Goal: Find specific page/section: Find specific page/section

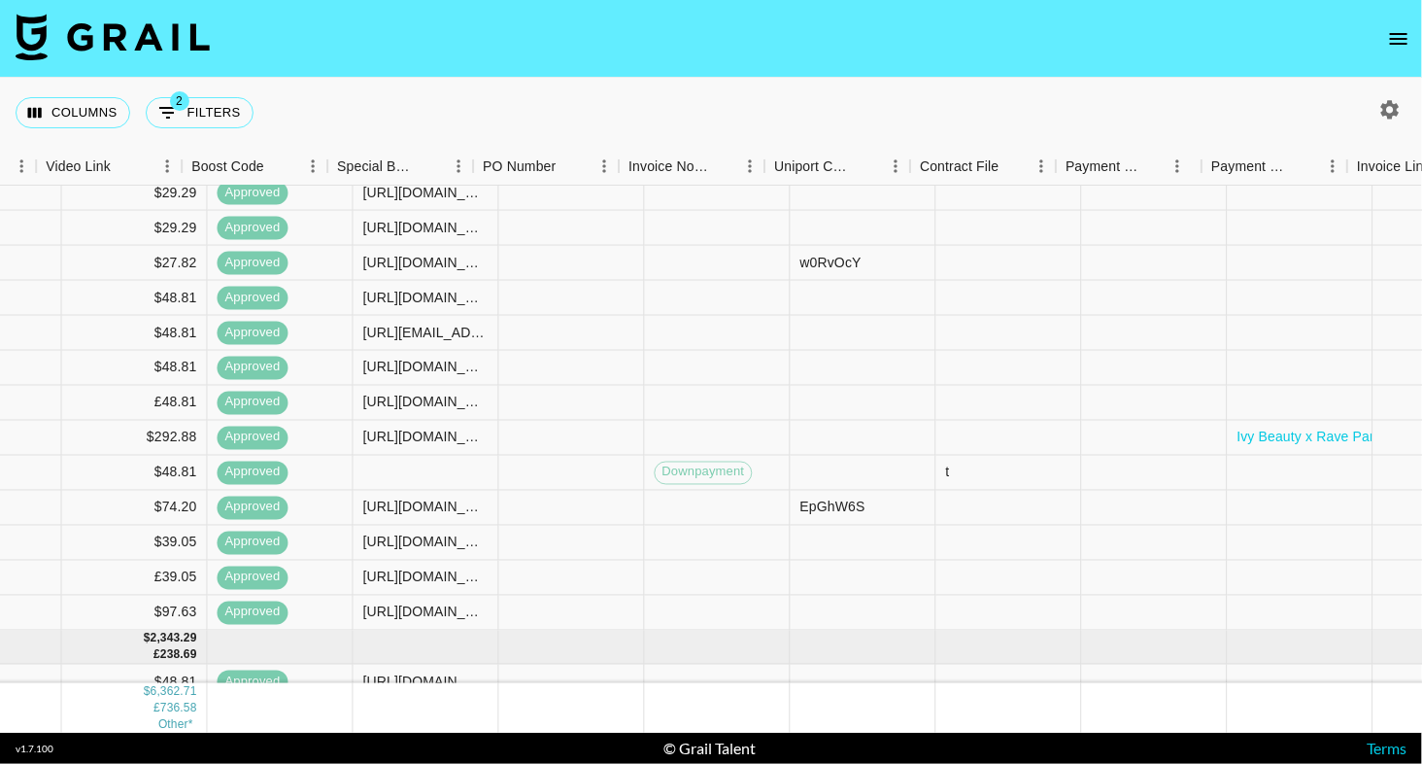
scroll to position [968, 1972]
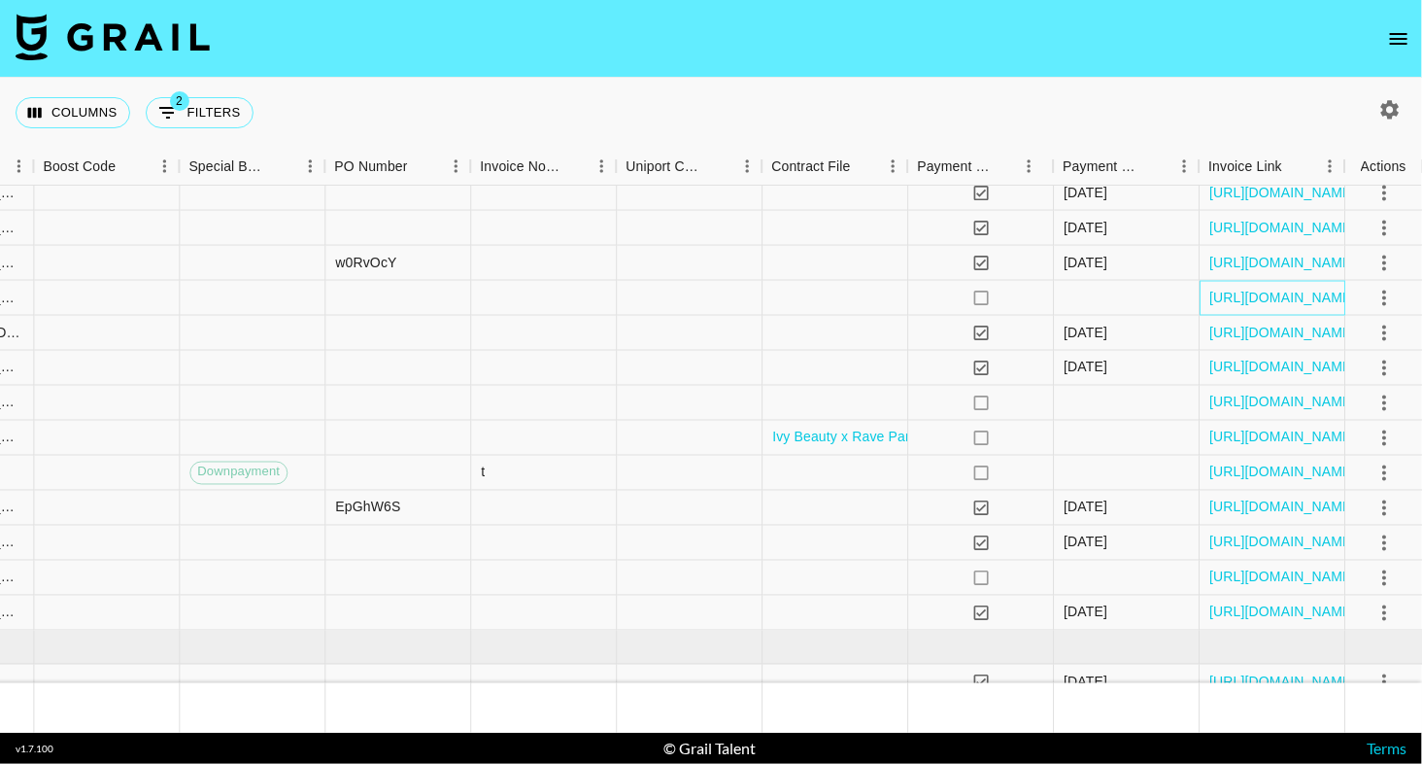
click at [1245, 307] on div "[URL][DOMAIN_NAME]" at bounding box center [1273, 298] width 146 height 35
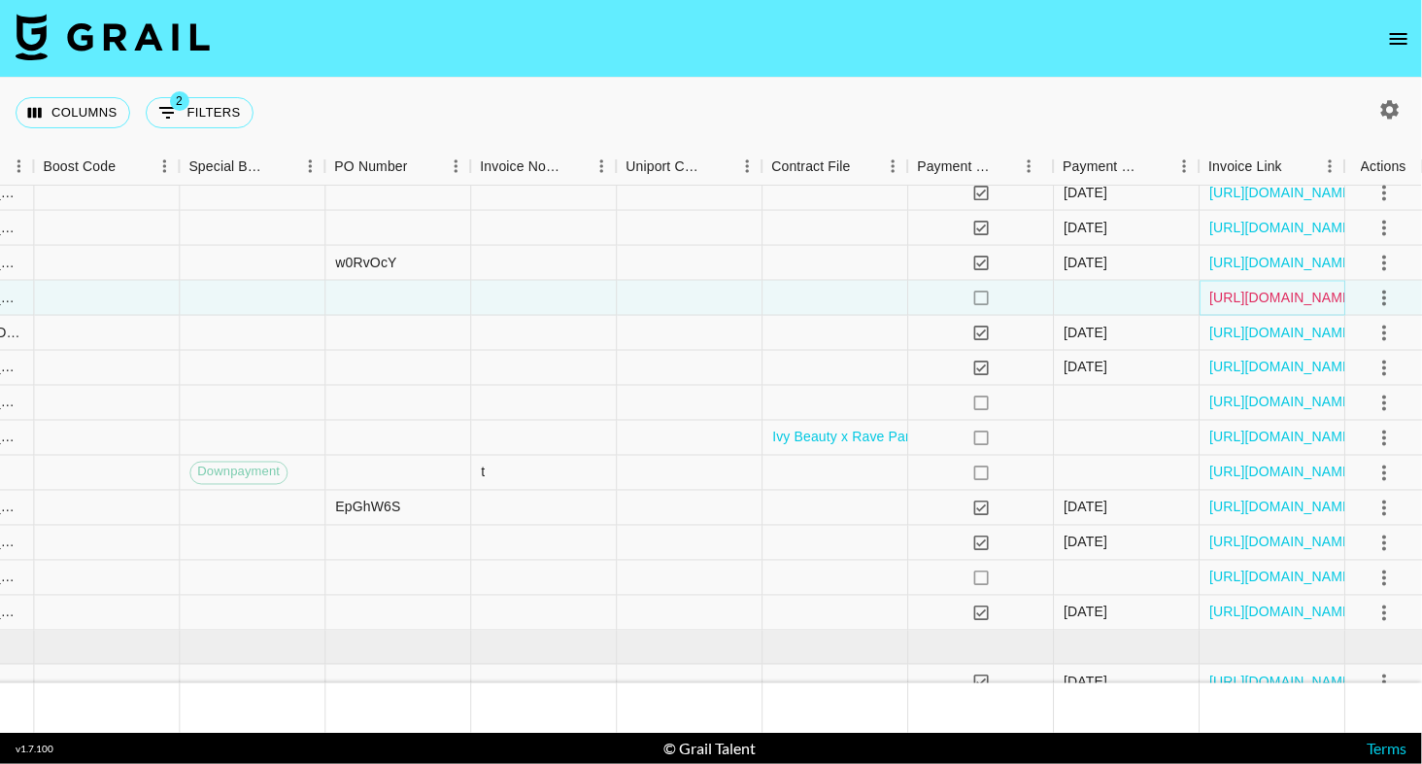
click at [1255, 302] on link "[URL][DOMAIN_NAME]" at bounding box center [1282, 297] width 147 height 19
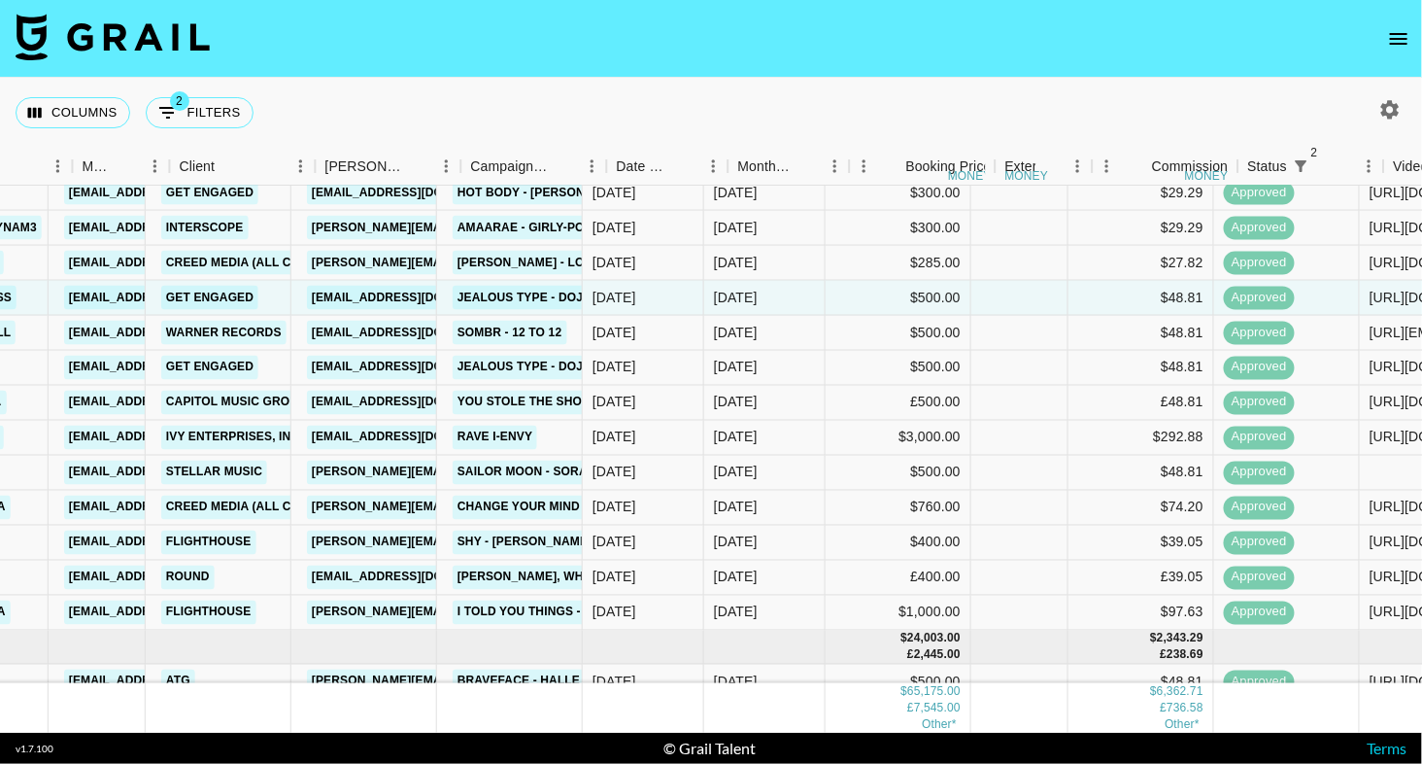
scroll to position [968, 433]
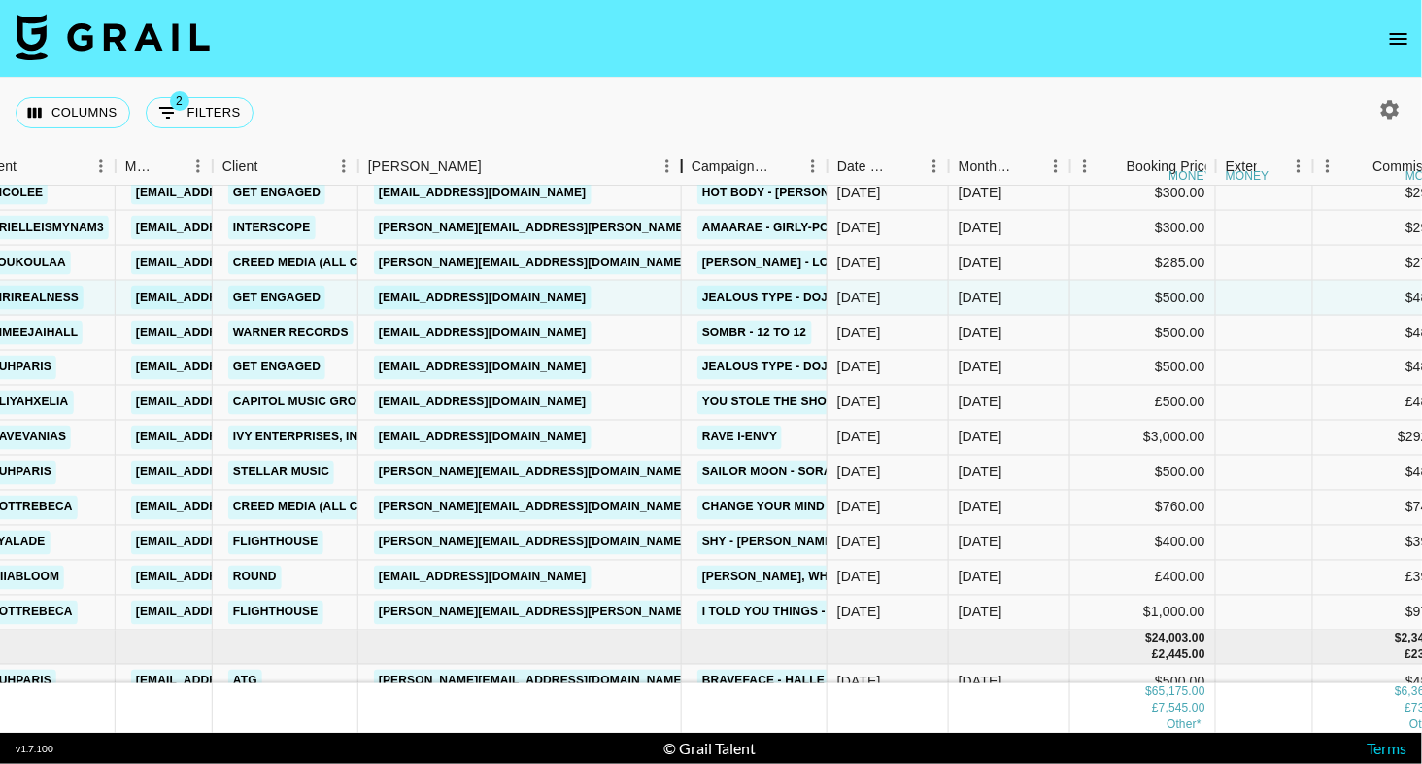
drag, startPoint x: 507, startPoint y: 165, endPoint x: 685, endPoint y: 162, distance: 177.8
click at [685, 162] on div "Booker" at bounding box center [681, 167] width 23 height 38
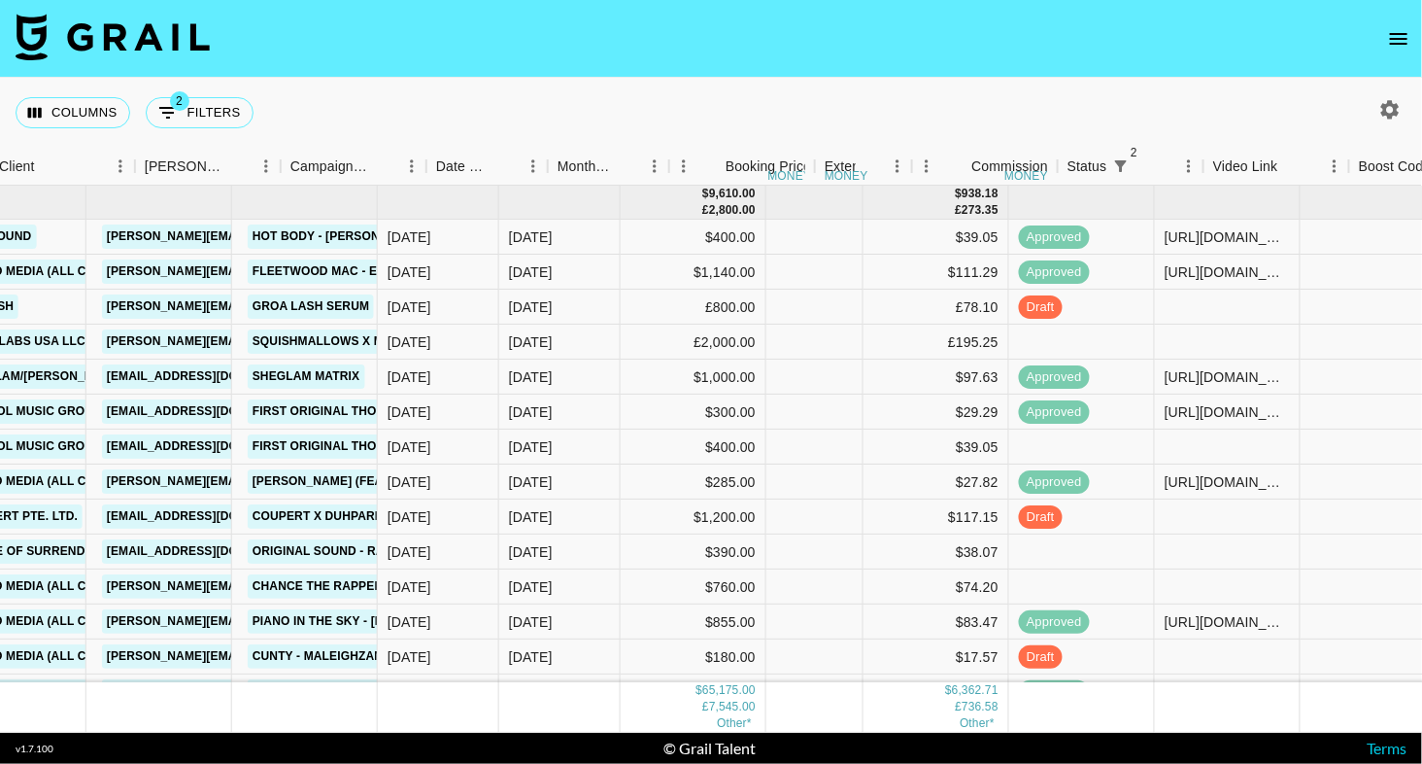
scroll to position [0, 750]
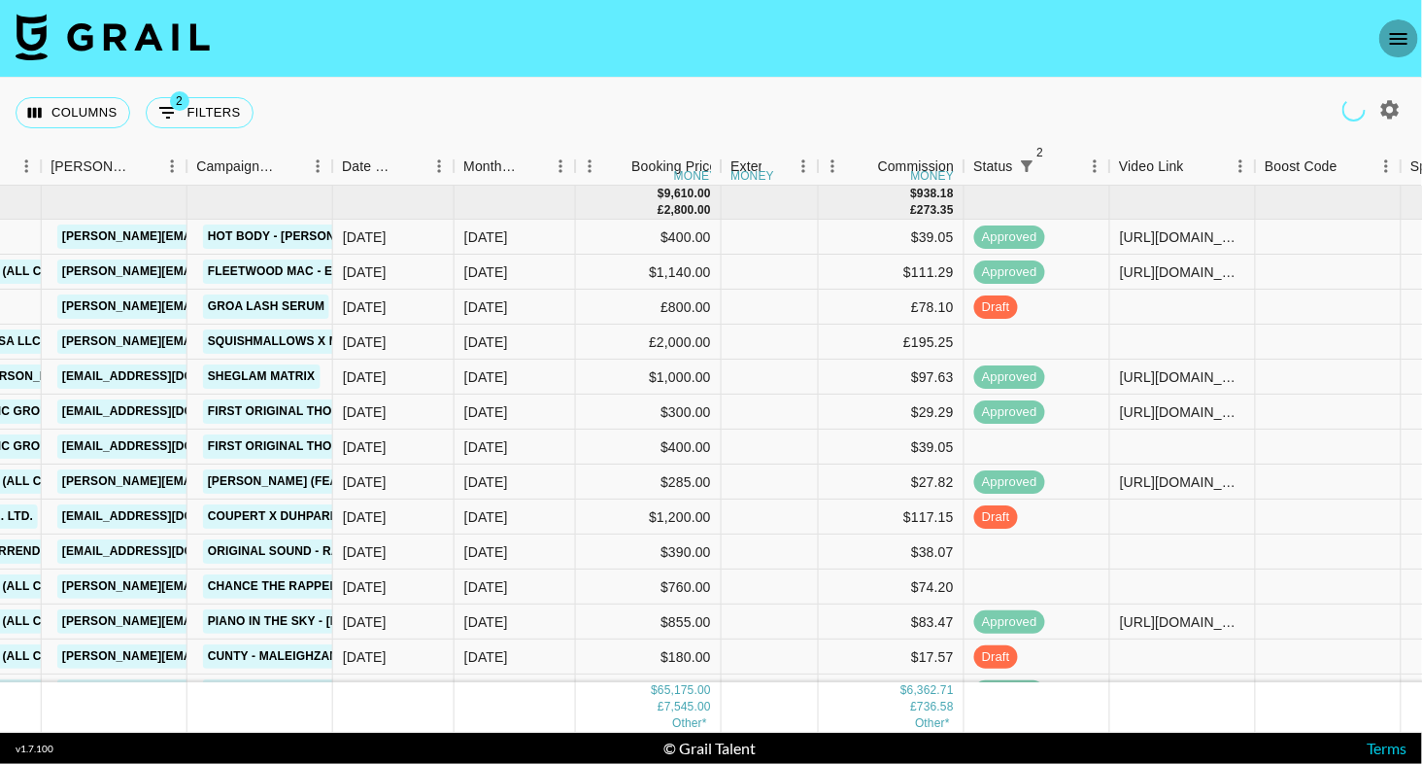
click at [1387, 51] on button "open drawer" at bounding box center [1398, 38] width 39 height 39
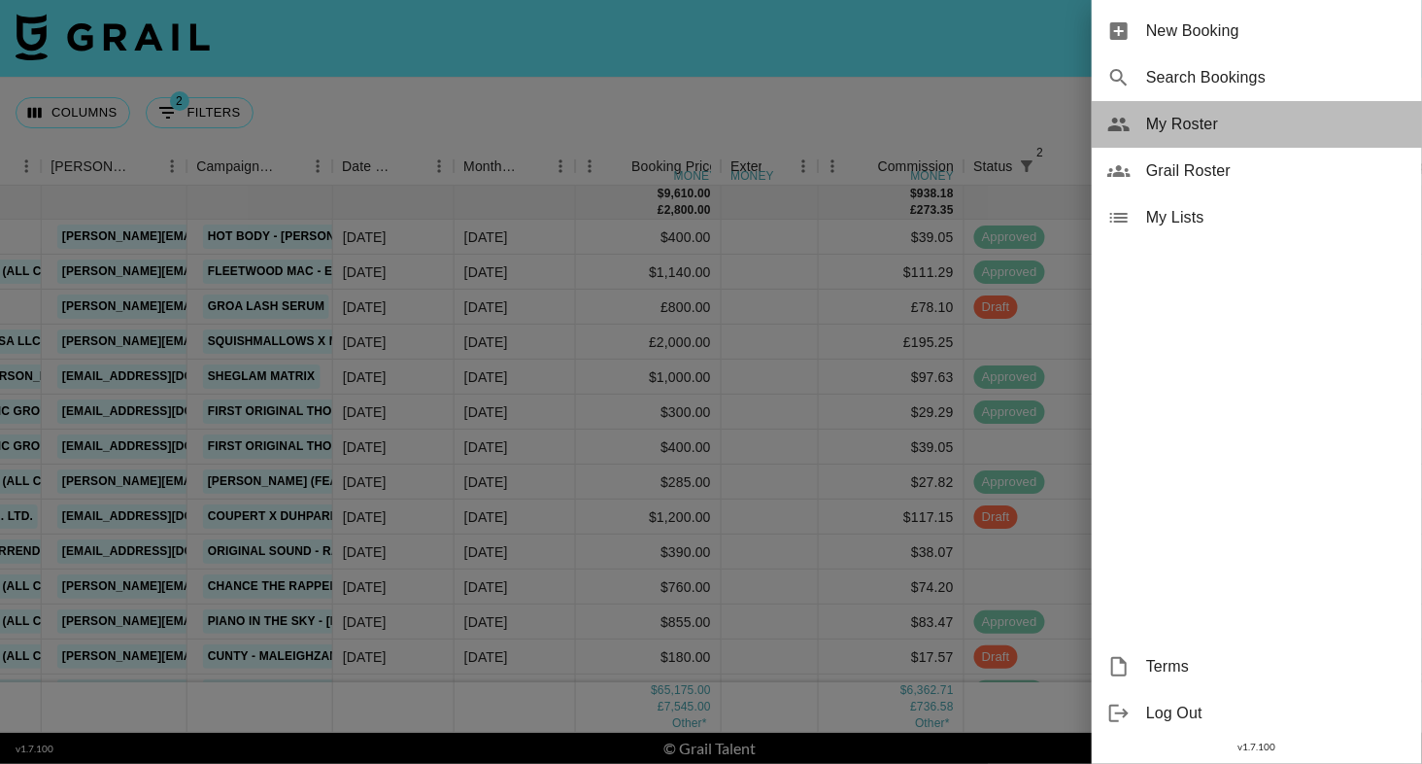
click at [1216, 119] on span "My Roster" at bounding box center [1276, 124] width 260 height 23
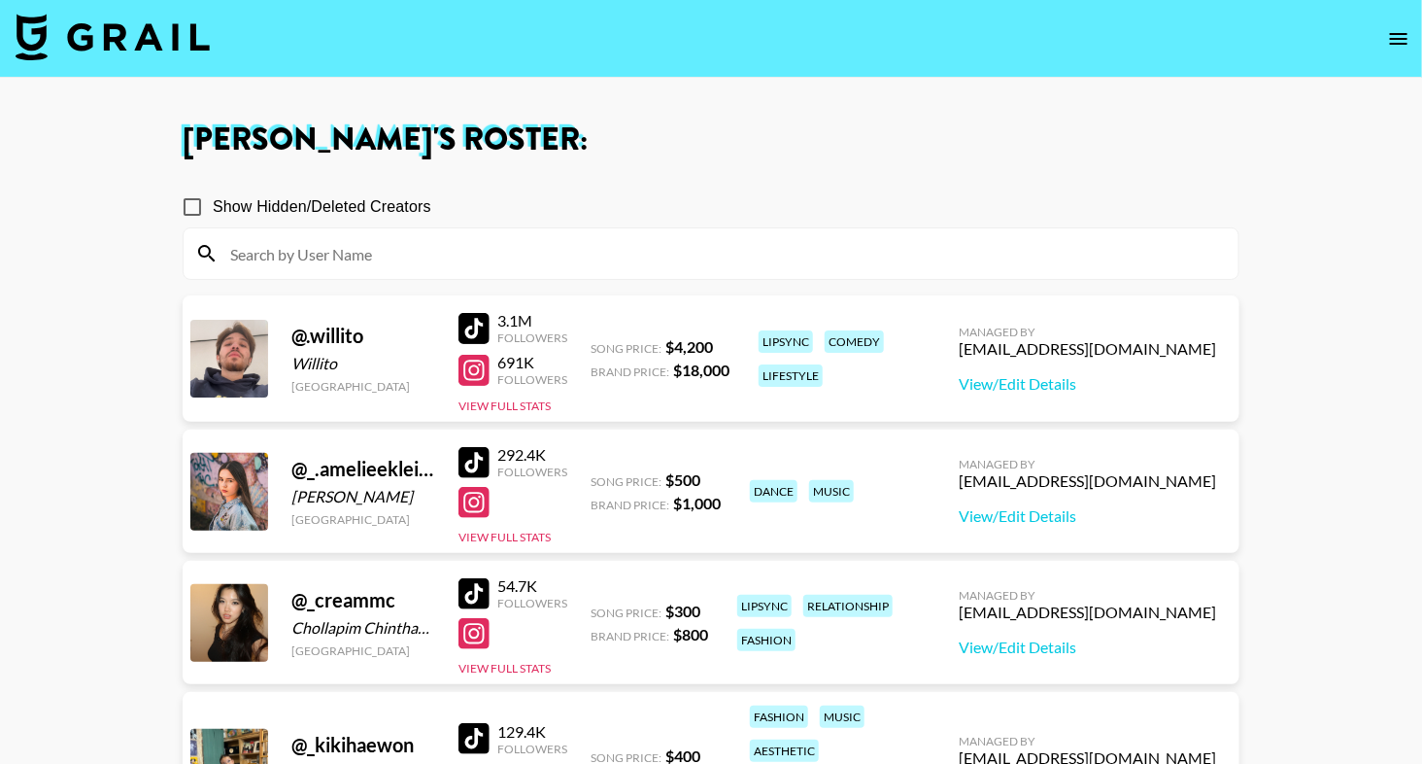
click at [601, 243] on input at bounding box center [723, 253] width 1008 height 31
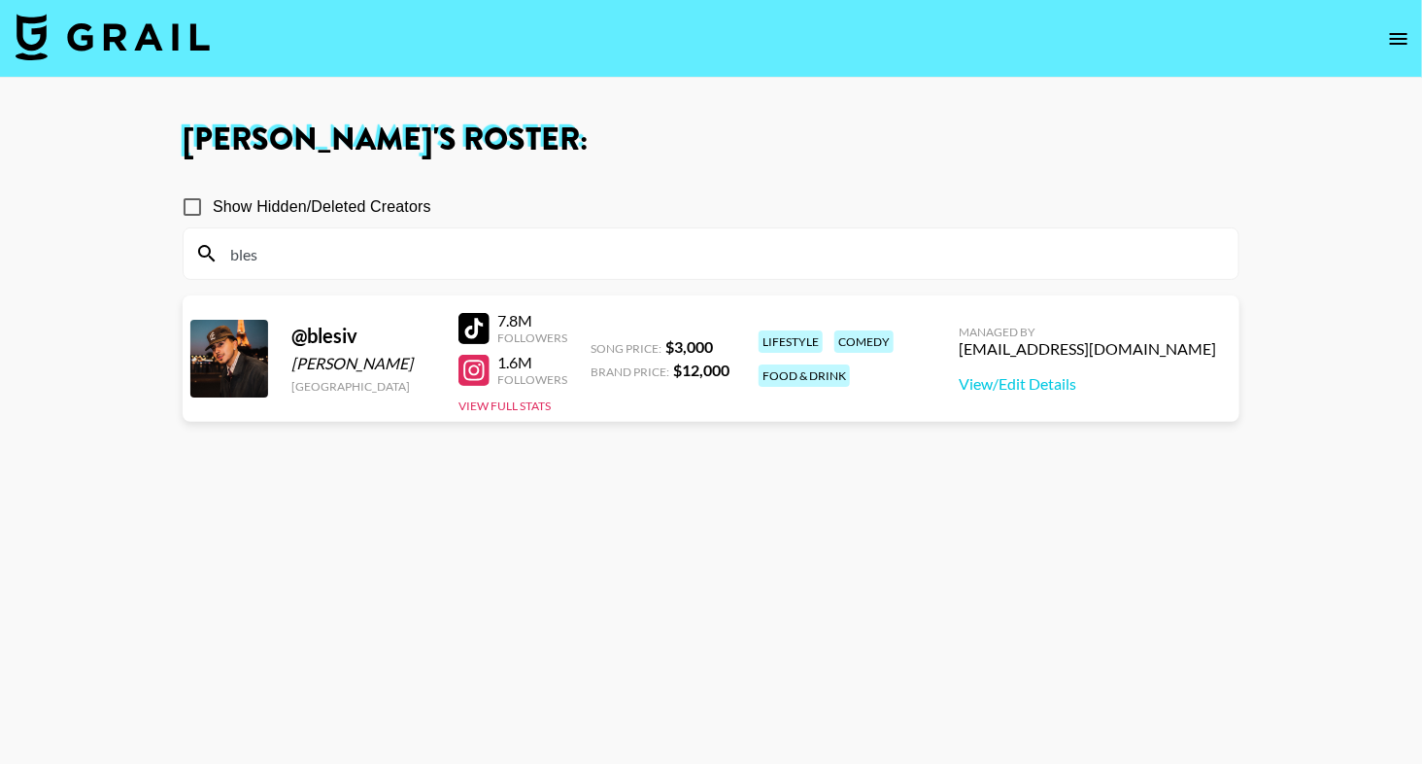
click at [759, 203] on div "Show Hidden/Deleted Creators" at bounding box center [711, 207] width 1057 height 41
click at [513, 401] on button "View Full Stats" at bounding box center [505, 405] width 92 height 15
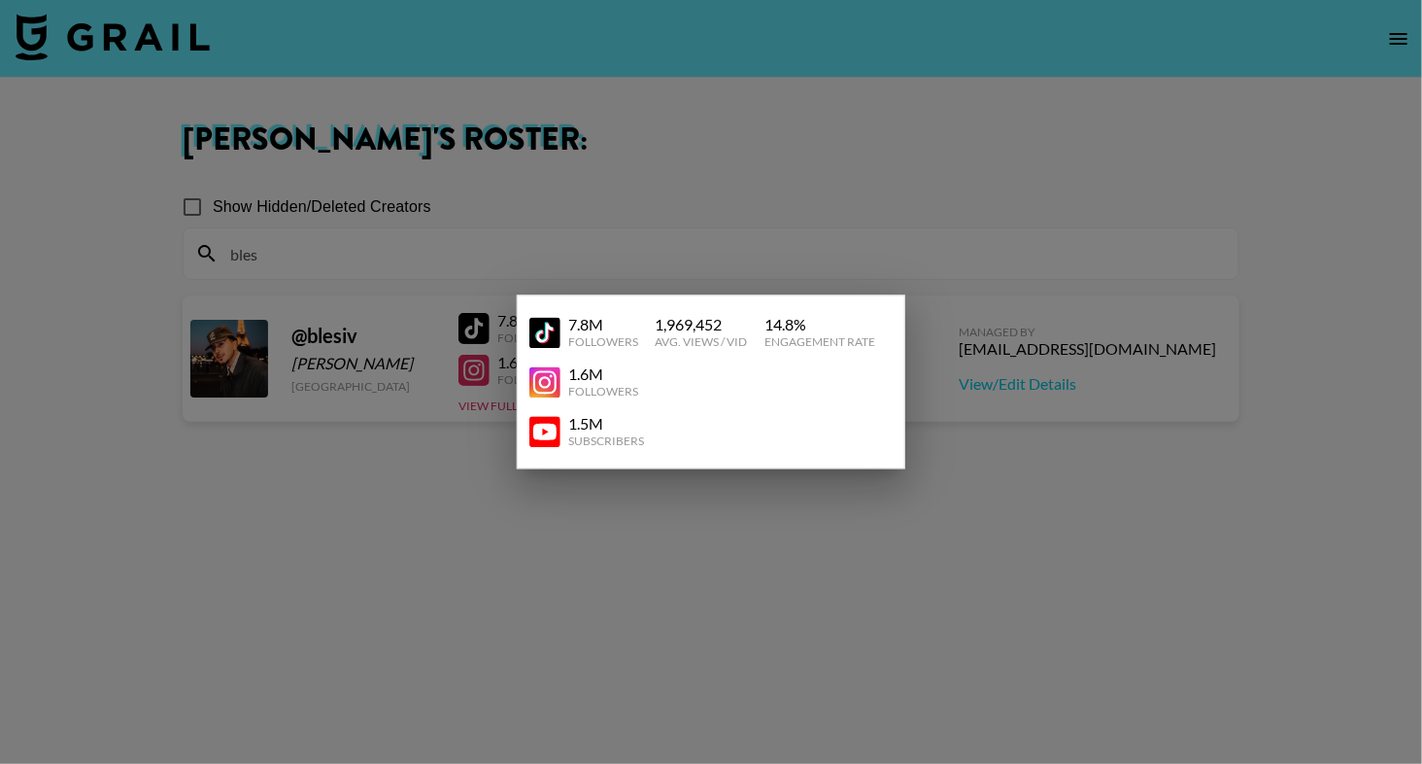
click at [0, 0] on div "7.8M Followers 1,969,452 Avg. Views / Vid 14.8 % Engagement Rate 1.6M Followers…" at bounding box center [711, 382] width 1422 height 764
click at [551, 435] on img at bounding box center [544, 431] width 31 height 31
click at [457, 215] on div at bounding box center [711, 382] width 1422 height 764
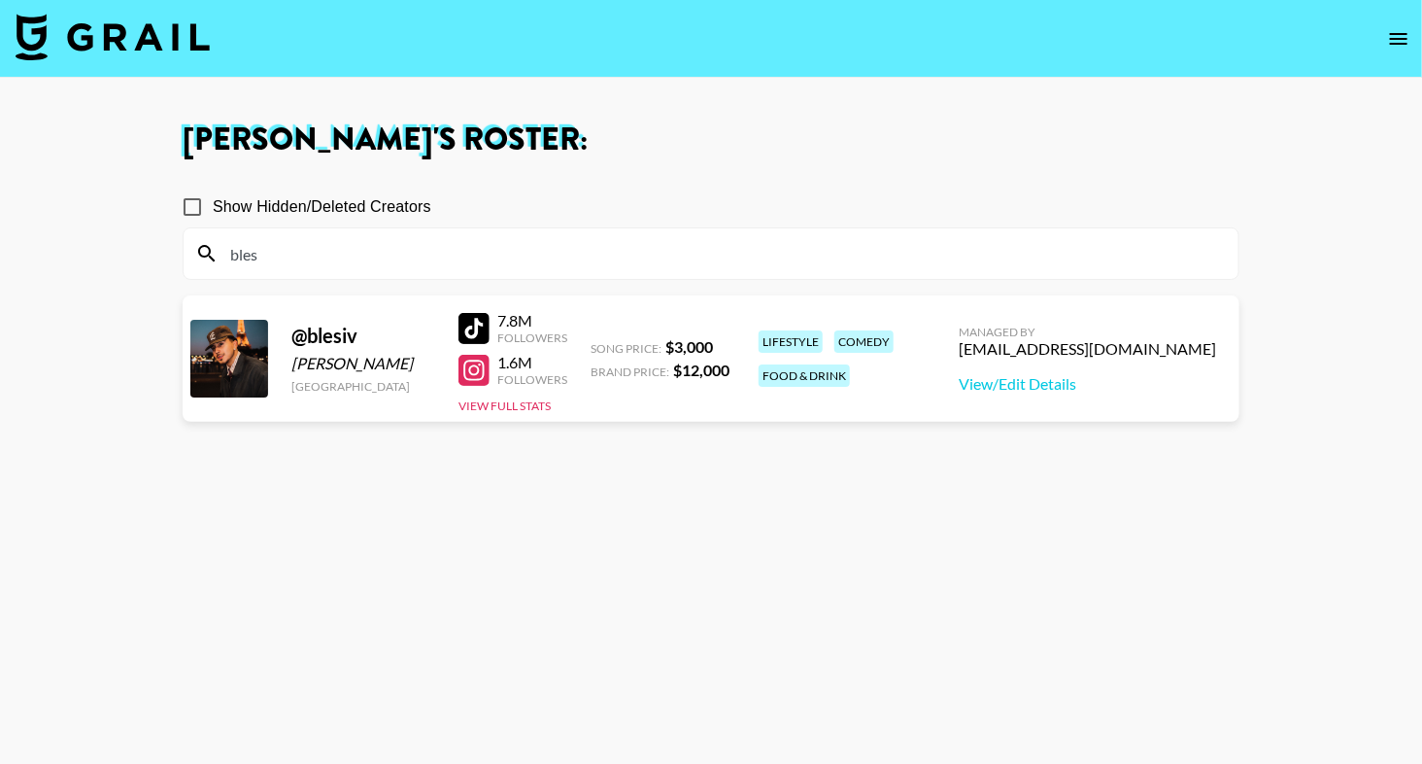
click at [317, 266] on input "bles" at bounding box center [723, 253] width 1008 height 31
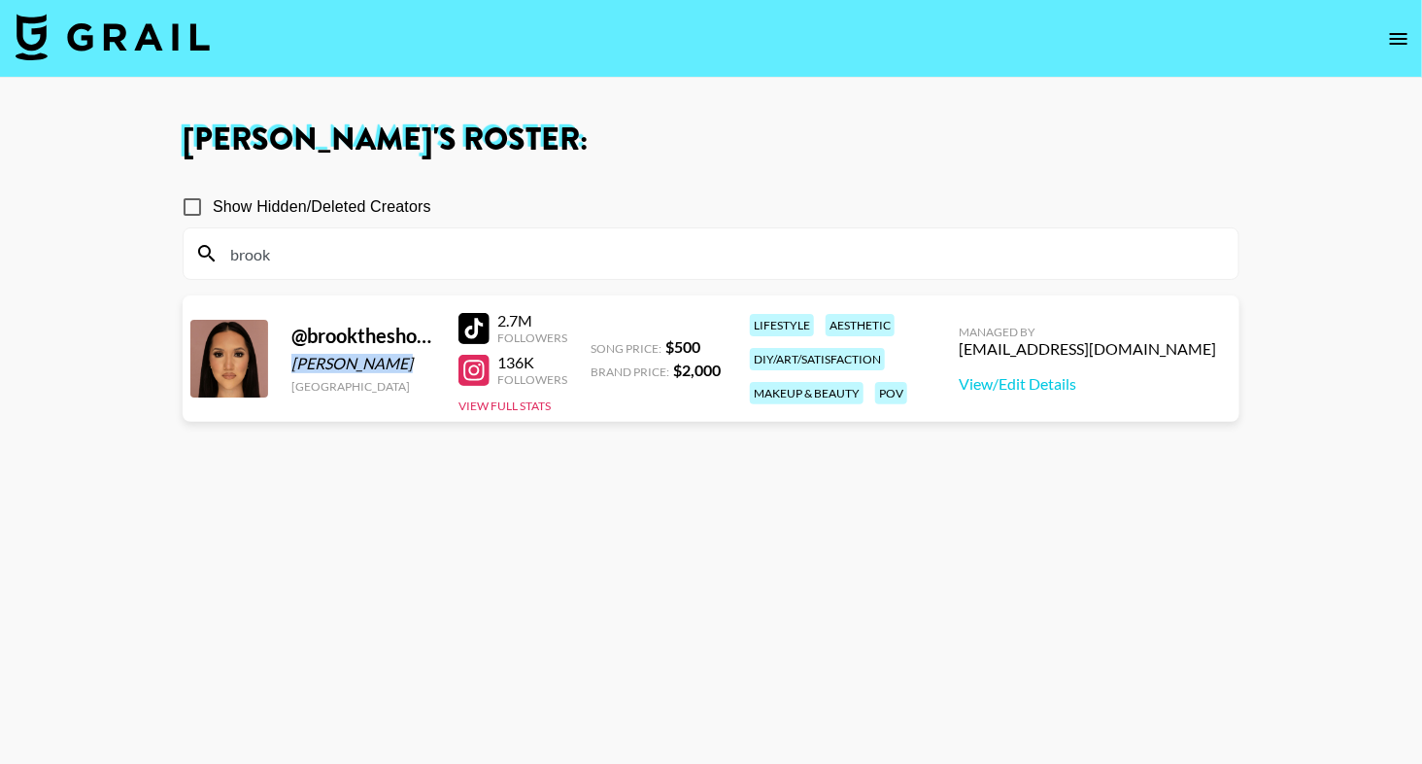
drag, startPoint x: 294, startPoint y: 357, endPoint x: 390, endPoint y: 359, distance: 95.2
click at [390, 359] on div "[PERSON_NAME]" at bounding box center [363, 363] width 144 height 19
copy div "[PERSON_NAME]"
click at [0, 0] on section "[PERSON_NAME] 's Roster: Show Hidden/Deleted Creators brook @ [GEOGRAPHIC_DATA]…" at bounding box center [711, 451] width 1422 height 903
drag, startPoint x: 466, startPoint y: 325, endPoint x: 645, endPoint y: 17, distance: 356.1
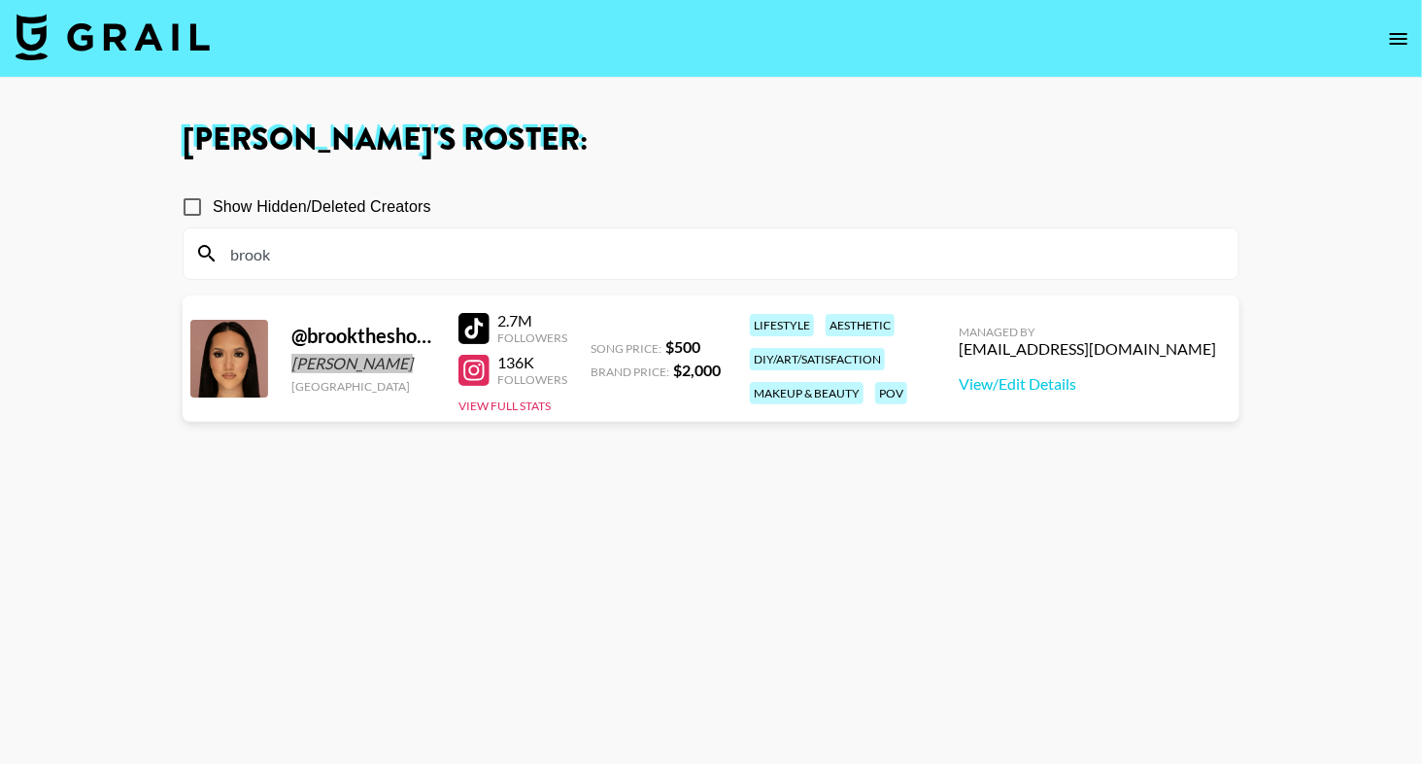
click at [0, 0] on section "[PERSON_NAME] 's Roster: Show Hidden/Deleted Creators brook @ [GEOGRAPHIC_DATA]…" at bounding box center [711, 451] width 1422 height 903
click at [521, 404] on button "View Full Stats" at bounding box center [505, 405] width 92 height 15
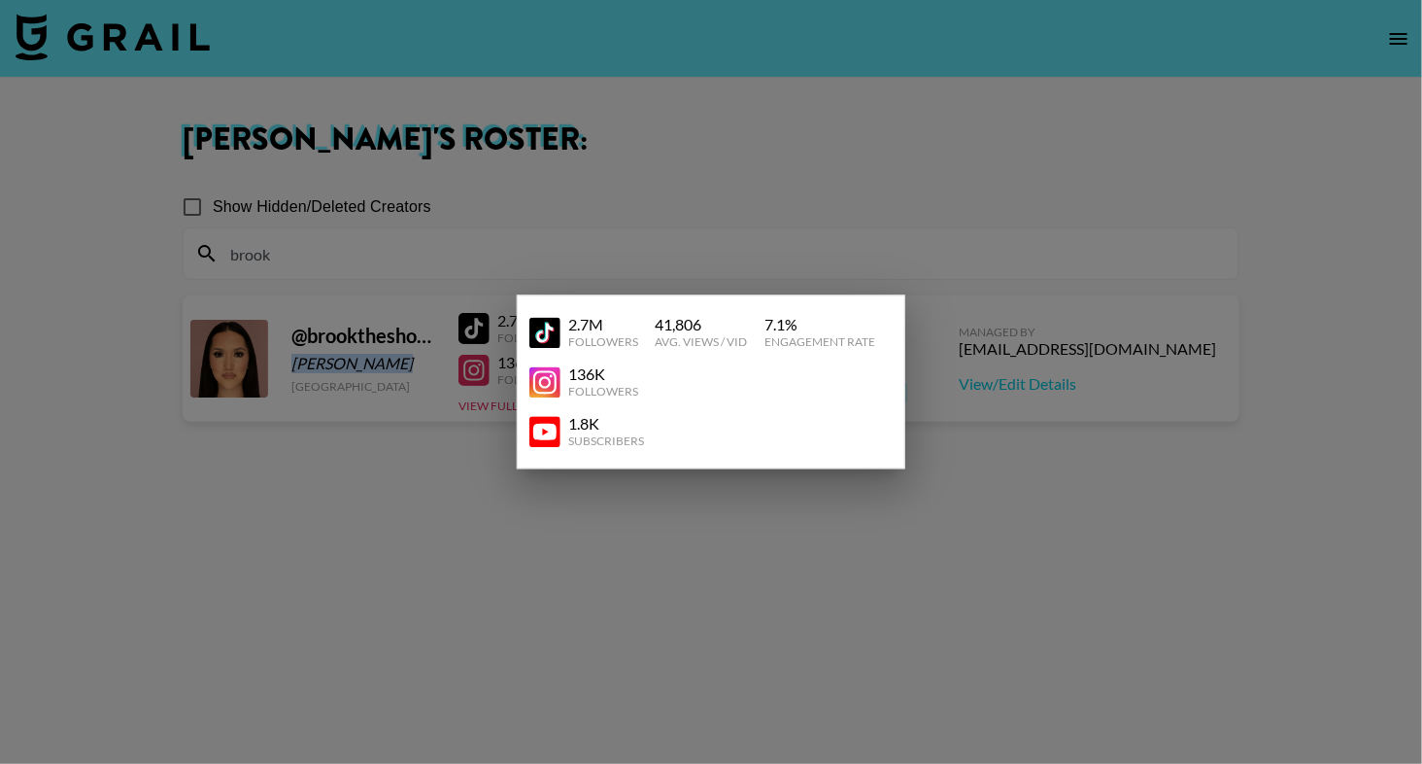
click at [545, 435] on img at bounding box center [544, 431] width 31 height 31
click at [660, 126] on div at bounding box center [711, 382] width 1422 height 764
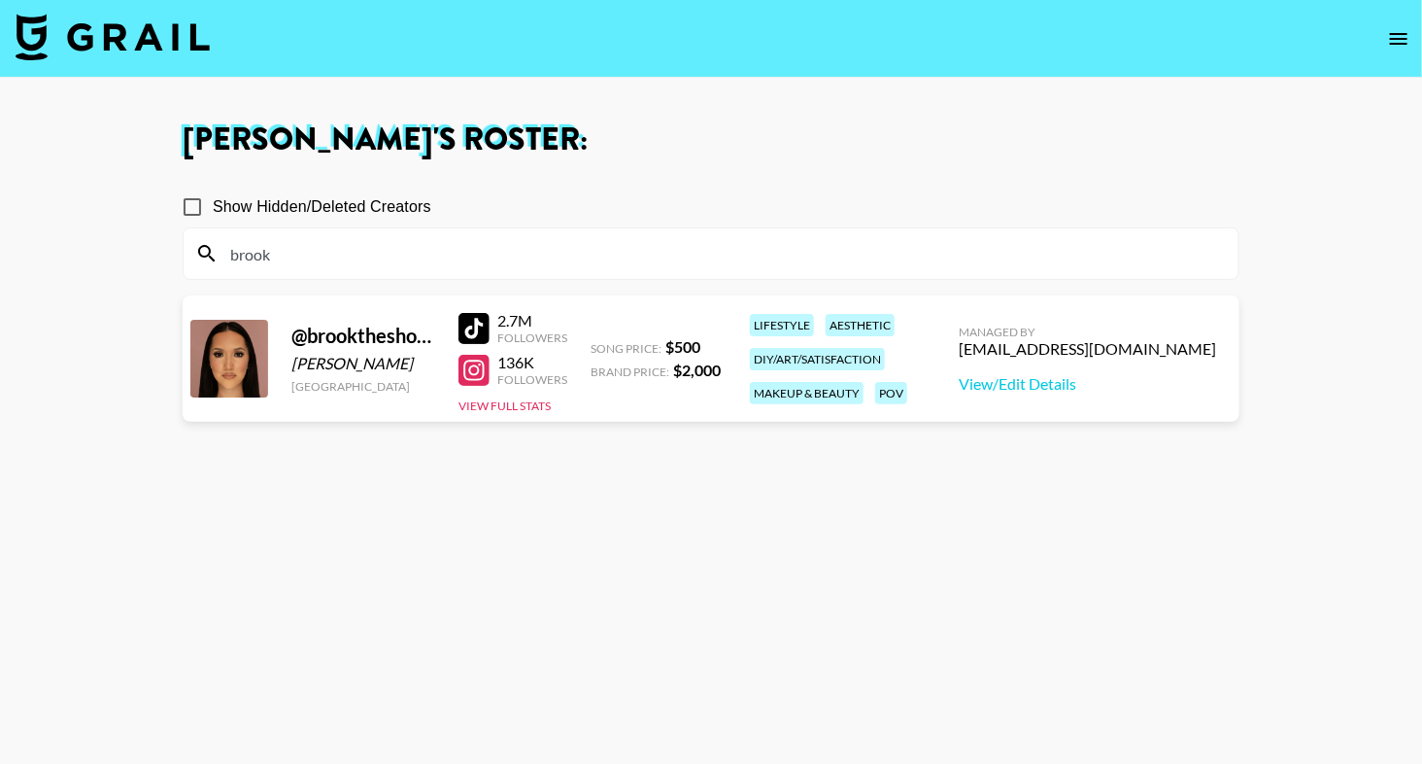
click at [431, 231] on div "brook" at bounding box center [711, 253] width 1055 height 51
click at [438, 262] on input "brook" at bounding box center [723, 253] width 1008 height 31
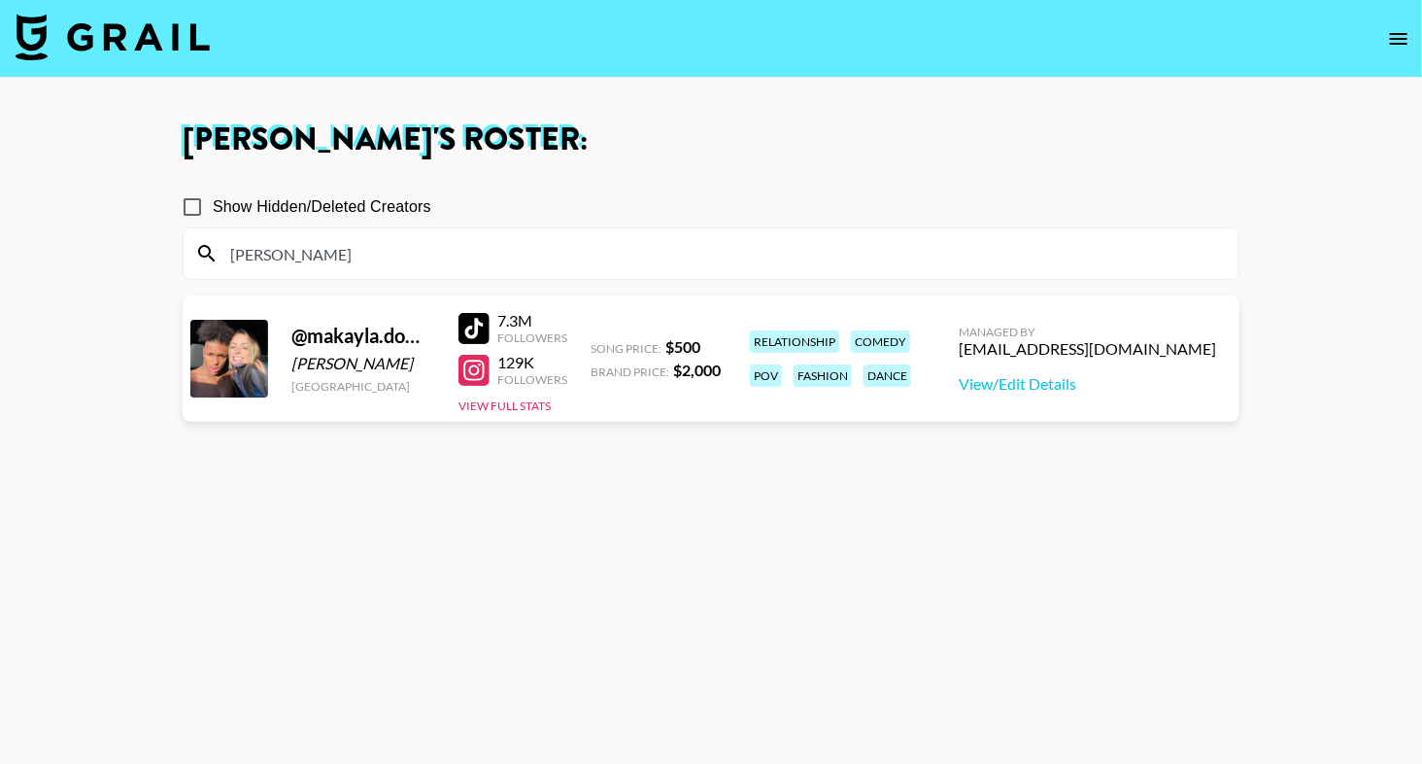
click at [591, 239] on input "[PERSON_NAME]" at bounding box center [723, 253] width 1008 height 31
click at [628, 165] on div "[PERSON_NAME] 's Roster: Show Hidden/Deleted Creators [PERSON_NAME] @ [PERSON_N…" at bounding box center [711, 451] width 1088 height 655
drag, startPoint x: 294, startPoint y: 360, endPoint x: 459, endPoint y: 362, distance: 164.2
click at [459, 362] on div "@ makayla.domagalski1 [PERSON_NAME] [GEOGRAPHIC_DATA] 7.3M Followers 129K Follo…" at bounding box center [711, 358] width 1057 height 126
click at [432, 357] on div "[PERSON_NAME]" at bounding box center [363, 363] width 144 height 19
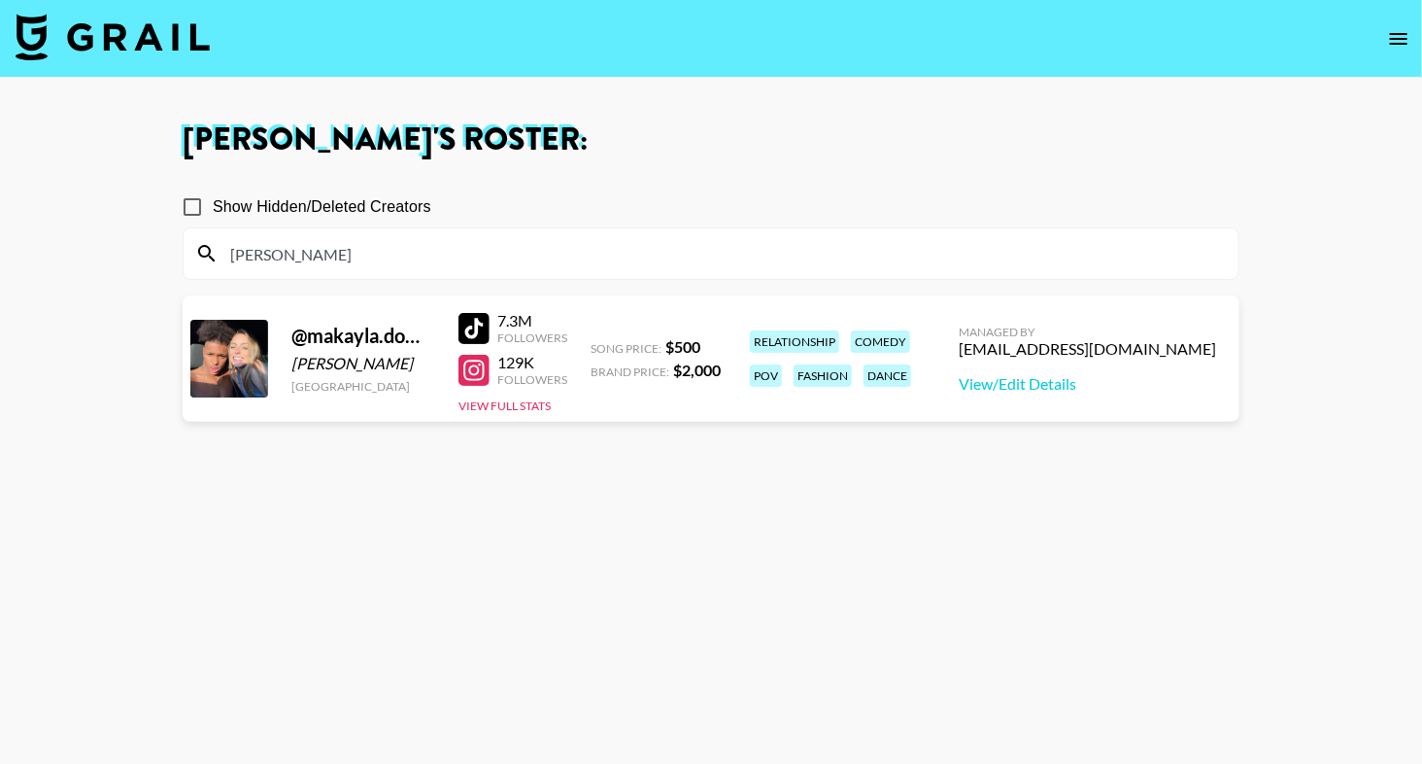
drag, startPoint x: 290, startPoint y: 357, endPoint x: 436, endPoint y: 358, distance: 145.7
click at [436, 358] on div "@ makayla.domagalski1 [PERSON_NAME] [GEOGRAPHIC_DATA] 7.3M Followers 129K Follo…" at bounding box center [711, 358] width 1057 height 126
copy div "[PERSON_NAME]"
click at [0, 0] on section "[PERSON_NAME] 's Roster: Show Hidden/Deleted Creators [PERSON_NAME] @ [PERSON_N…" at bounding box center [711, 451] width 1422 height 903
click at [290, 263] on input "[PERSON_NAME]" at bounding box center [723, 253] width 1008 height 31
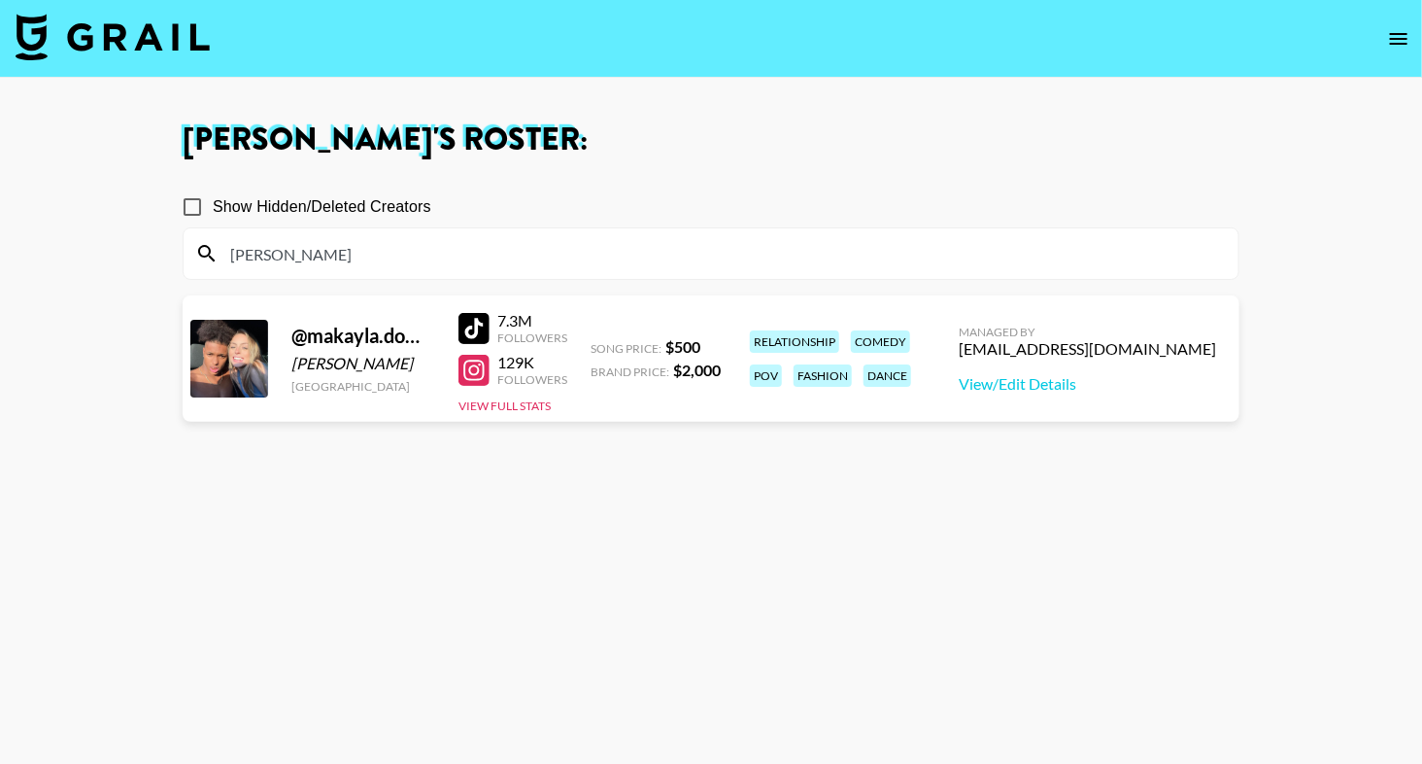
click at [290, 263] on input "[PERSON_NAME]" at bounding box center [723, 253] width 1008 height 31
click at [290, 261] on input "[PERSON_NAME]" at bounding box center [723, 253] width 1008 height 31
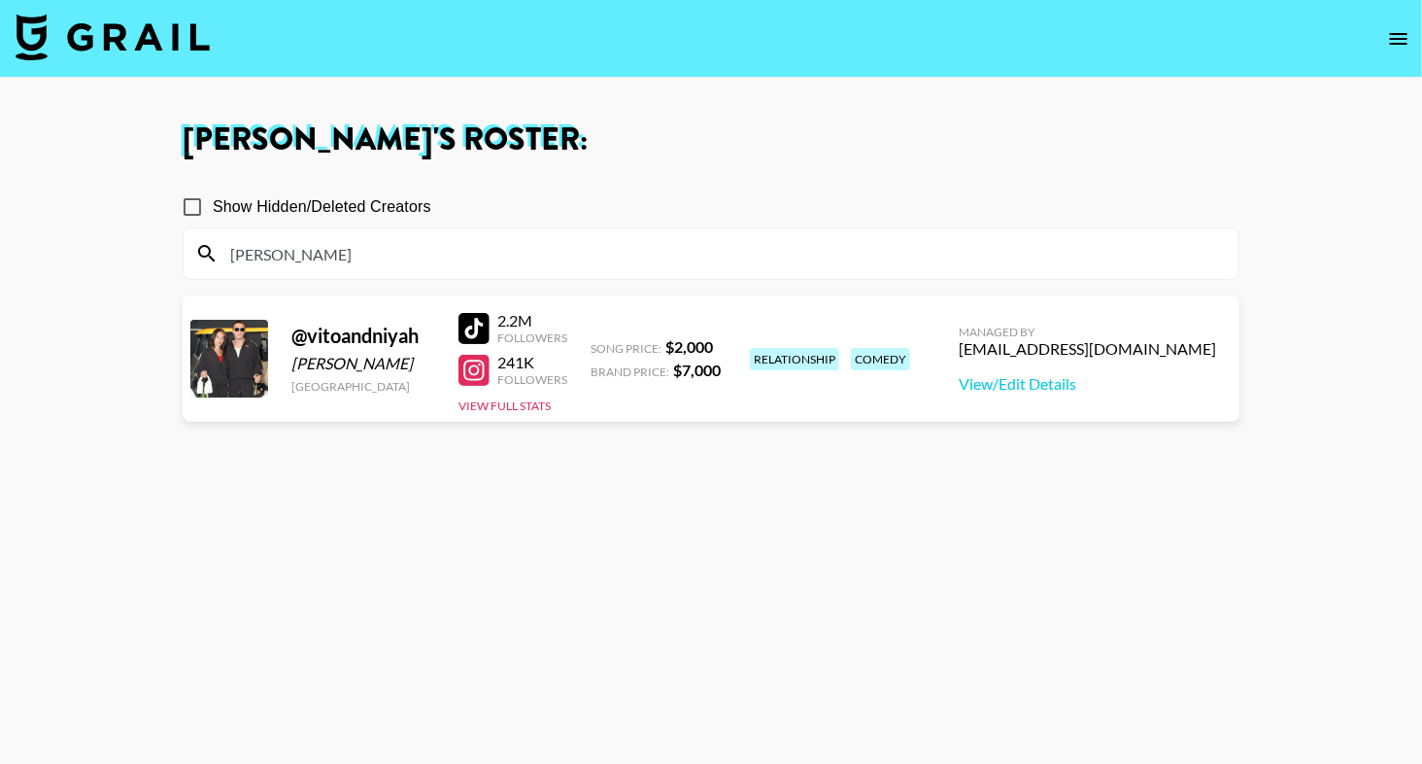
type input "[PERSON_NAME]"
click at [590, 128] on h1 "[PERSON_NAME] 's Roster:" at bounding box center [711, 139] width 1057 height 31
drag, startPoint x: 469, startPoint y: 327, endPoint x: 360, endPoint y: 4, distance: 341.3
click at [0, 0] on section "[PERSON_NAME] 's Roster: Show Hidden/Deleted Creators [PERSON_NAME] @ vitoandni…" at bounding box center [711, 451] width 1422 height 903
click at [256, 241] on input "[PERSON_NAME]" at bounding box center [723, 253] width 1008 height 31
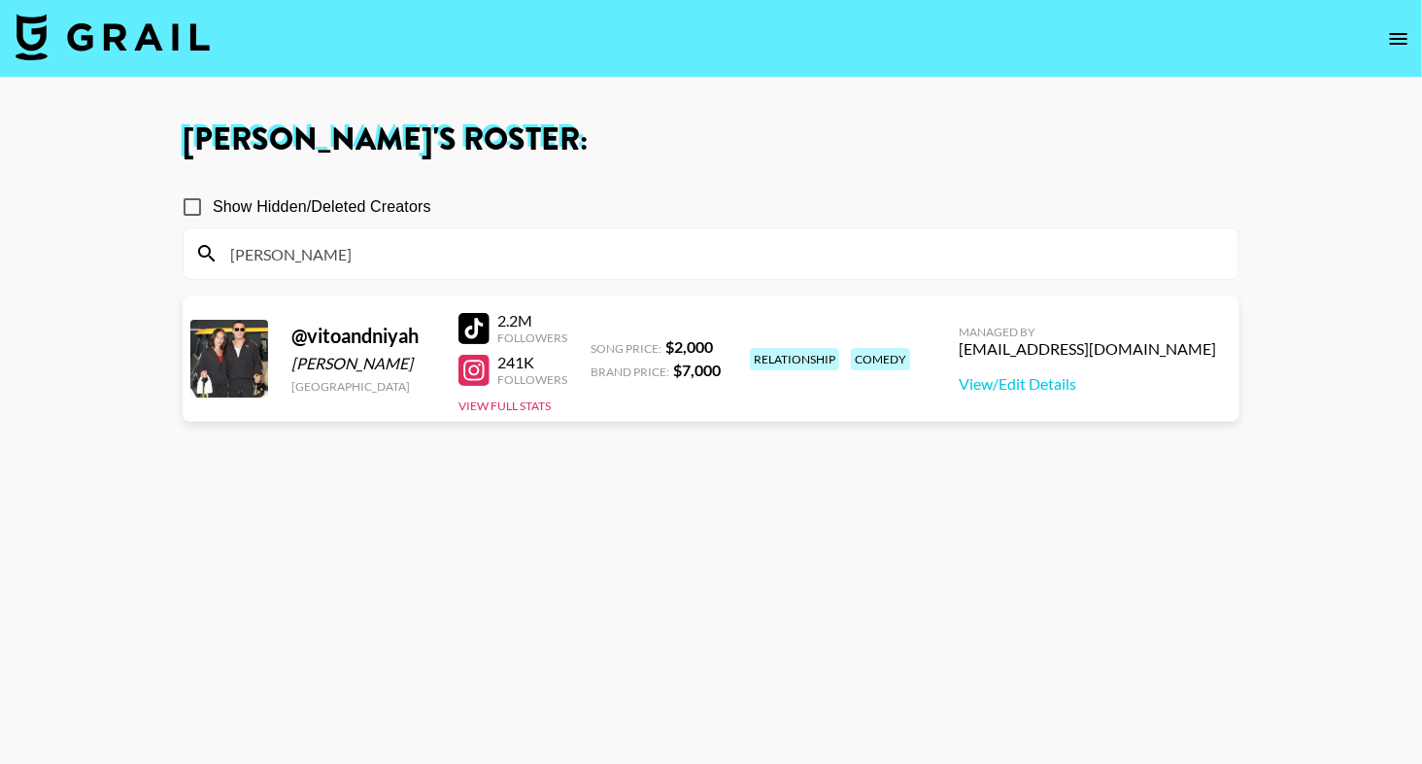
click at [256, 241] on input "[PERSON_NAME]" at bounding box center [723, 253] width 1008 height 31
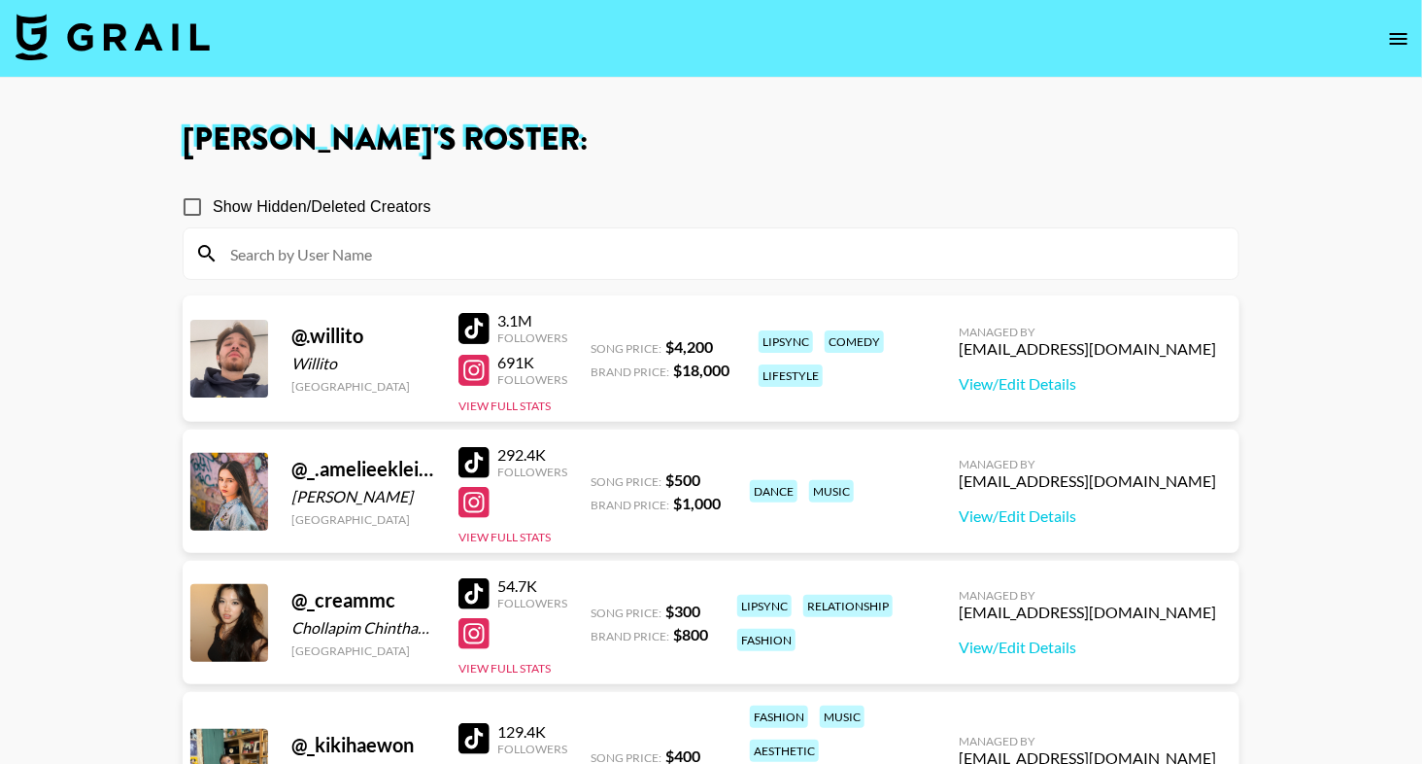
click at [1403, 39] on icon "open drawer" at bounding box center [1398, 39] width 17 height 12
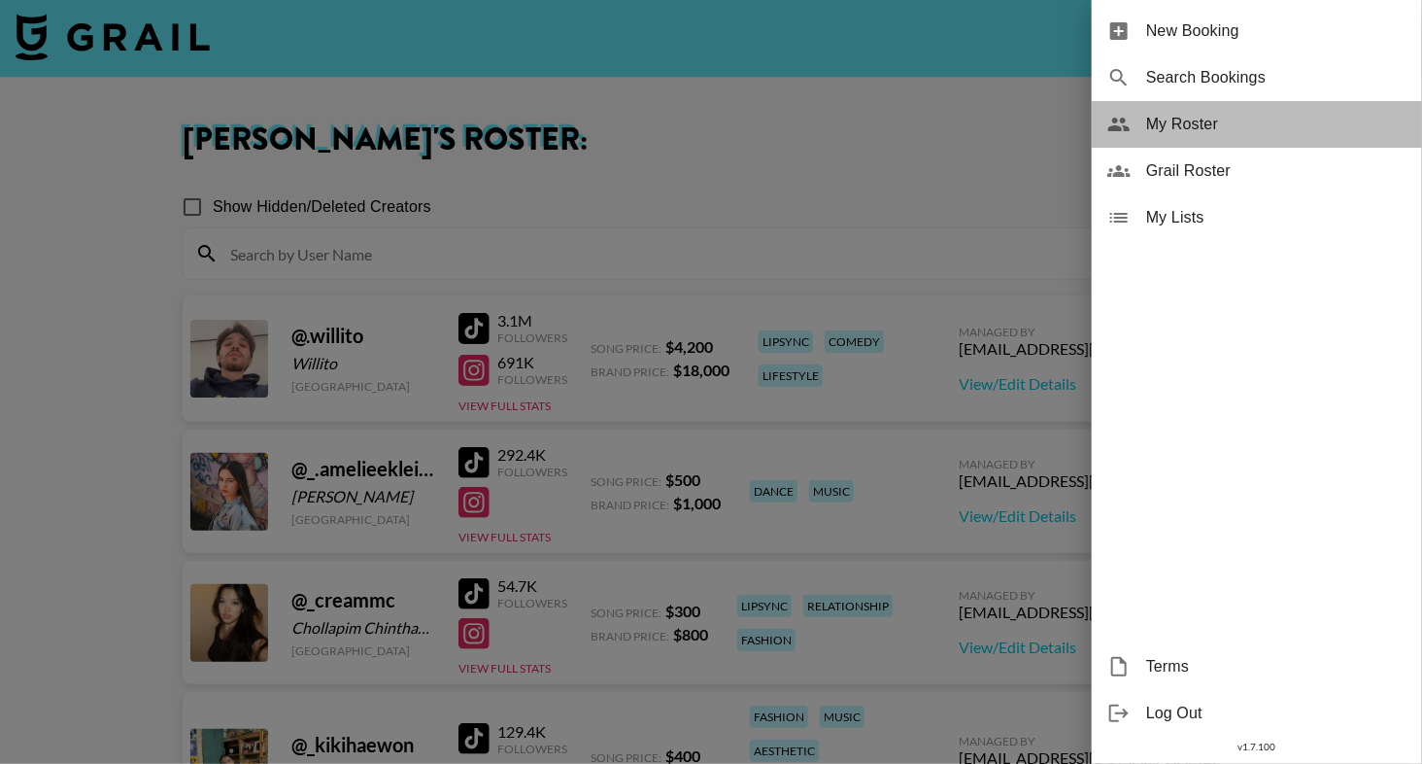
click at [1241, 116] on span "My Roster" at bounding box center [1276, 124] width 260 height 23
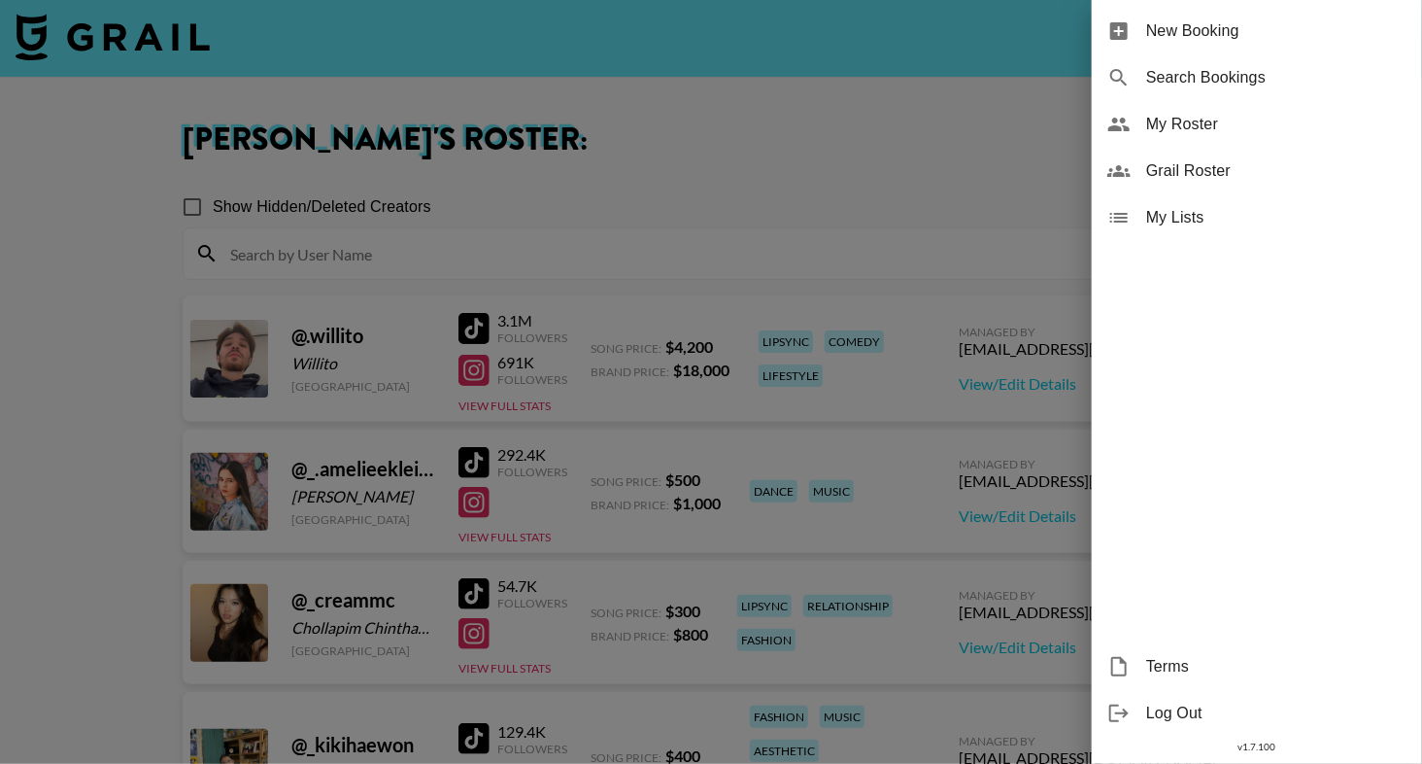
click at [988, 170] on div at bounding box center [711, 382] width 1422 height 764
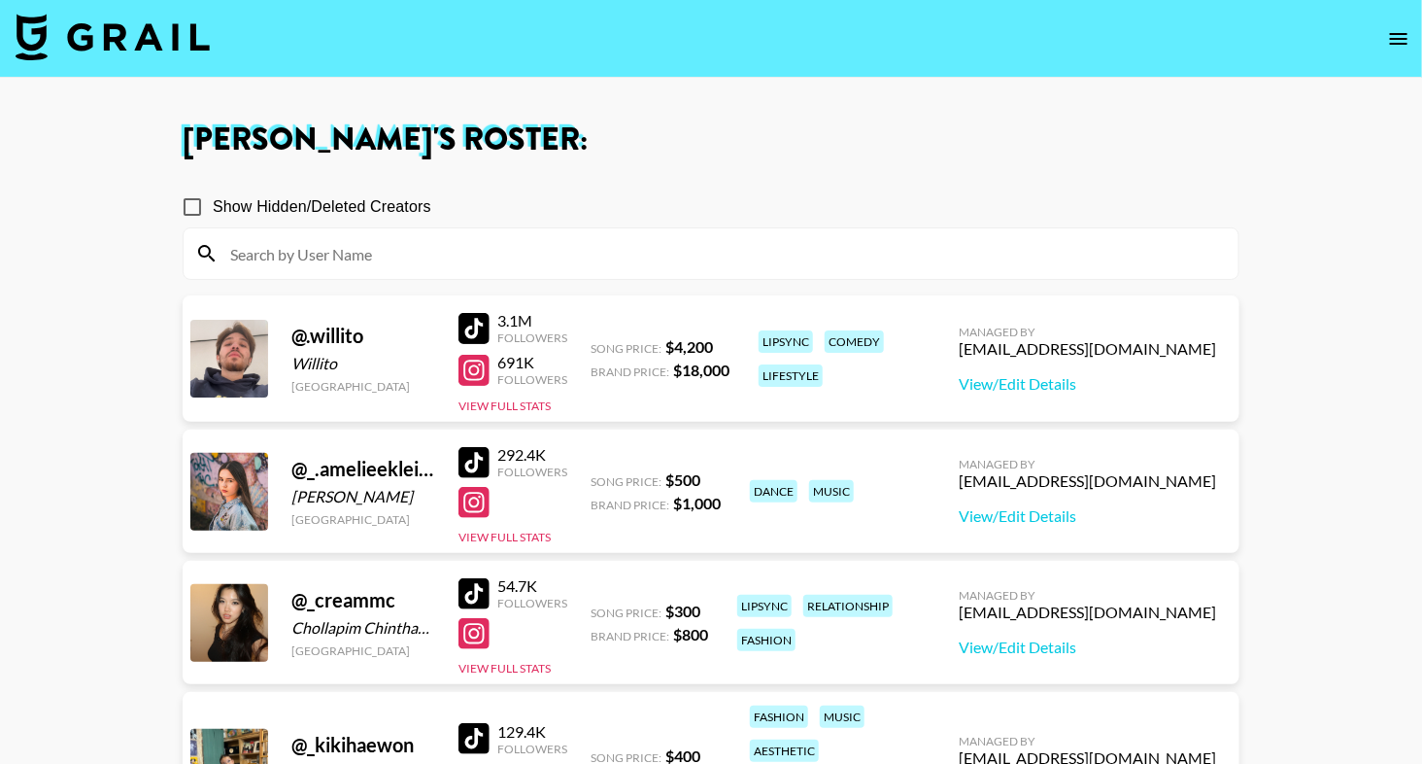
click at [129, 25] on img at bounding box center [113, 37] width 194 height 47
